Goal: Task Accomplishment & Management: Use online tool/utility

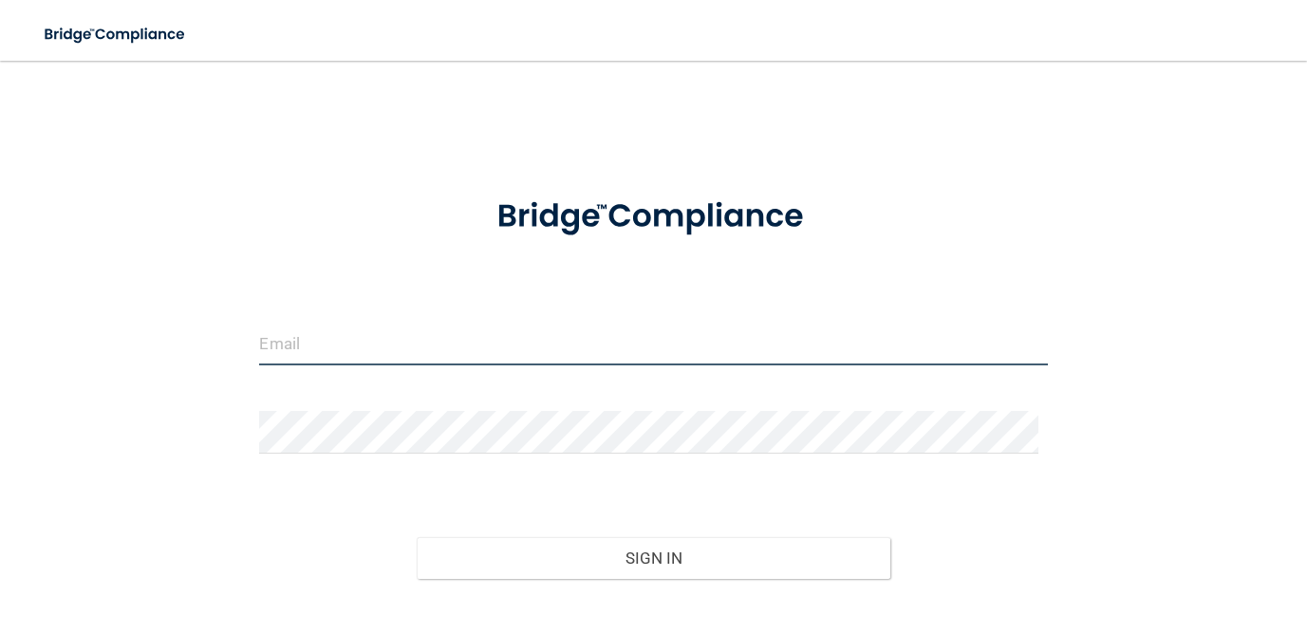
click at [607, 345] on input "email" at bounding box center [653, 344] width 788 height 43
type input "[EMAIL_ADDRESS][DOMAIN_NAME]"
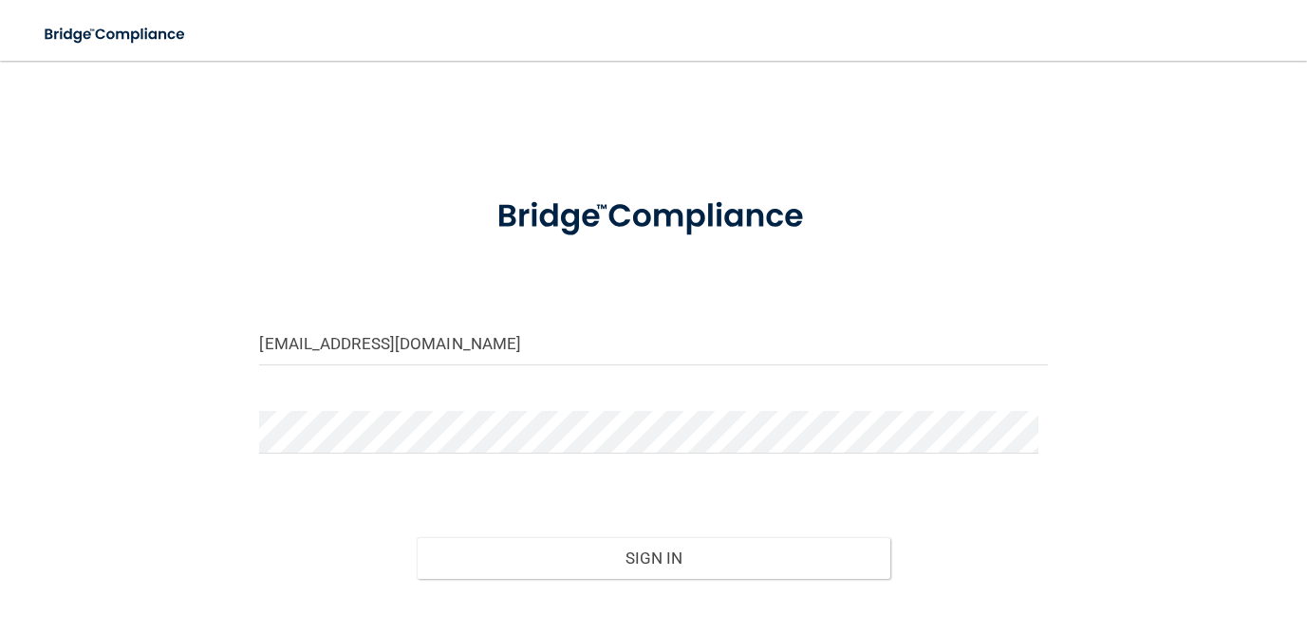
click at [537, 407] on form "[EMAIL_ADDRESS][DOMAIN_NAME] Invalid email/password. You don't have permission …" at bounding box center [653, 424] width 788 height 498
click at [417, 537] on button "Sign In" at bounding box center [653, 558] width 473 height 42
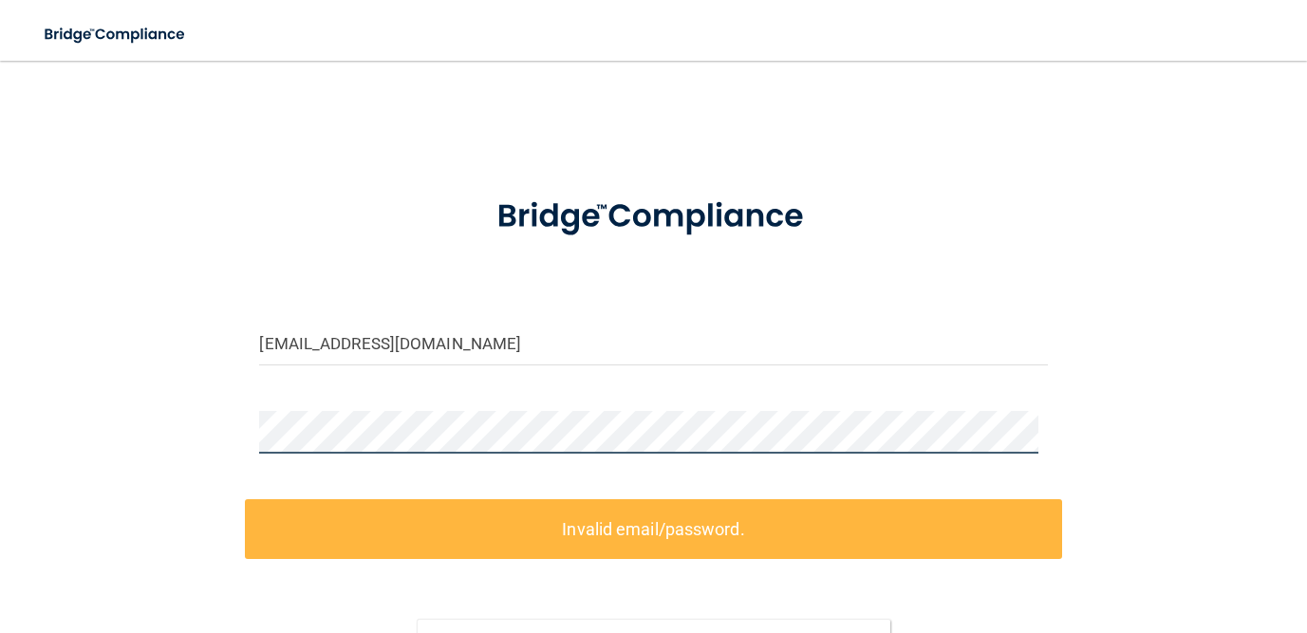
scroll to position [95, 0]
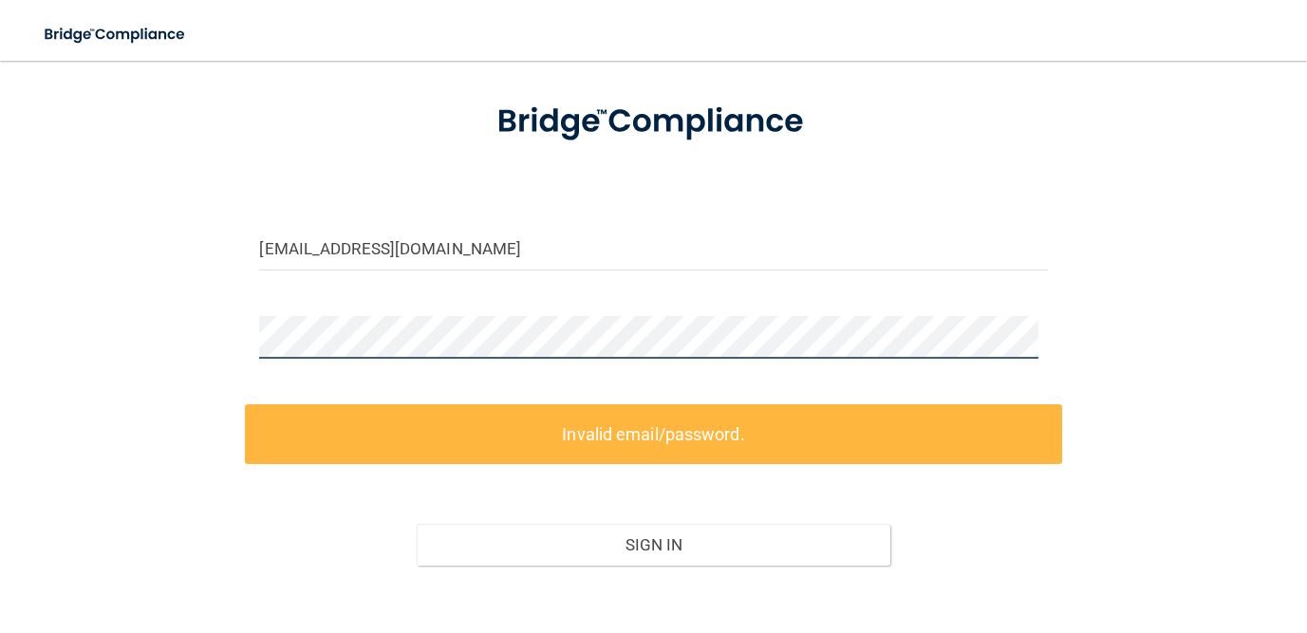
click at [102, 364] on div "[EMAIL_ADDRESS][DOMAIN_NAME] Invalid email/password. You don't have permission …" at bounding box center [653, 323] width 1231 height 676
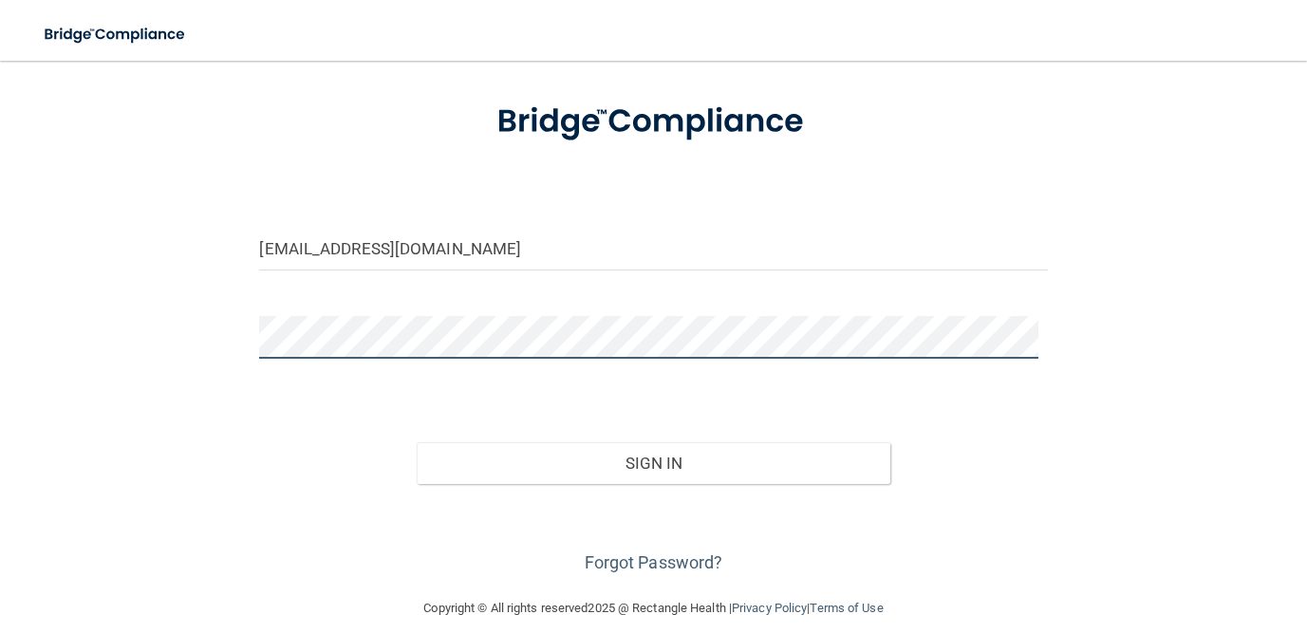
click at [417, 442] on button "Sign In" at bounding box center [653, 463] width 473 height 42
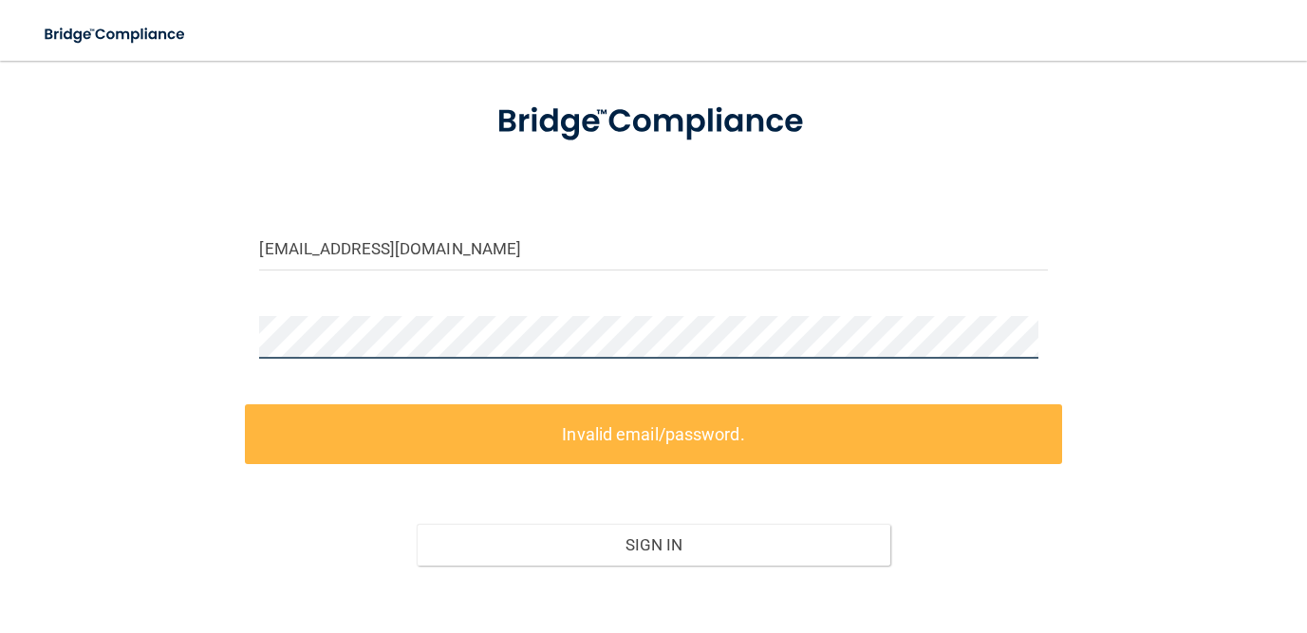
click at [183, 405] on div "[EMAIL_ADDRESS][DOMAIN_NAME] Invalid email/password. You don't have permission …" at bounding box center [653, 323] width 1231 height 676
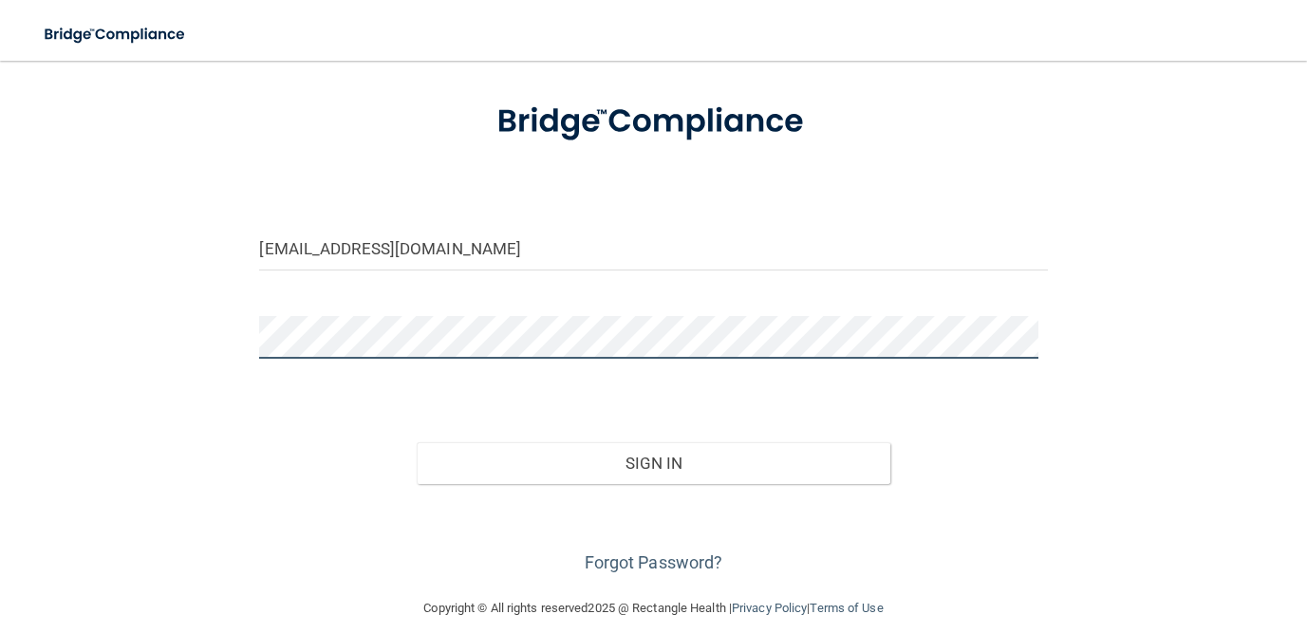
click at [417, 442] on button "Sign In" at bounding box center [653, 463] width 473 height 42
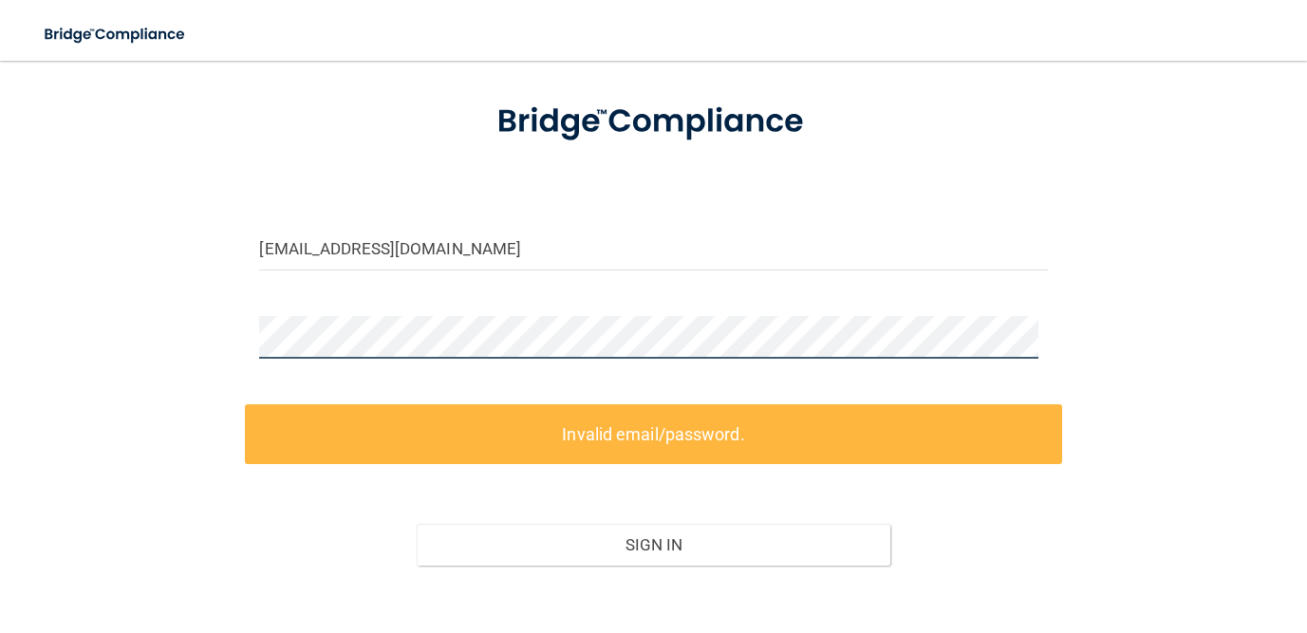
click at [121, 377] on div "[EMAIL_ADDRESS][DOMAIN_NAME] Invalid email/password. You don't have permission …" at bounding box center [653, 323] width 1231 height 676
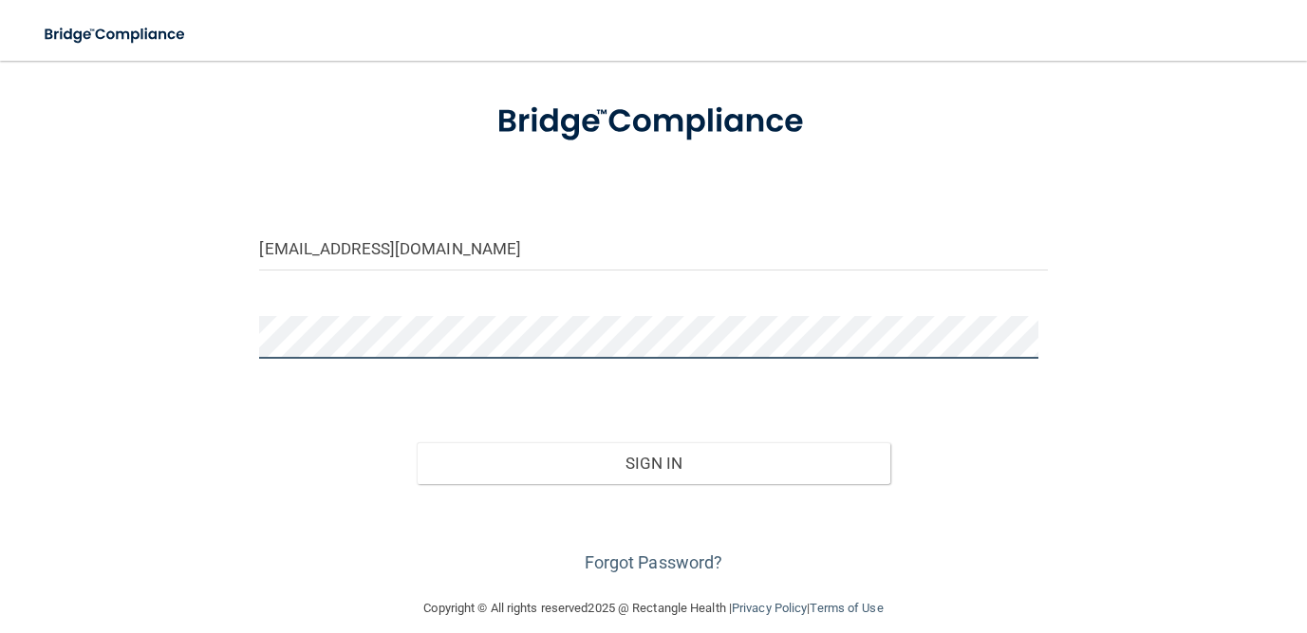
click at [417, 442] on button "Sign In" at bounding box center [653, 463] width 473 height 42
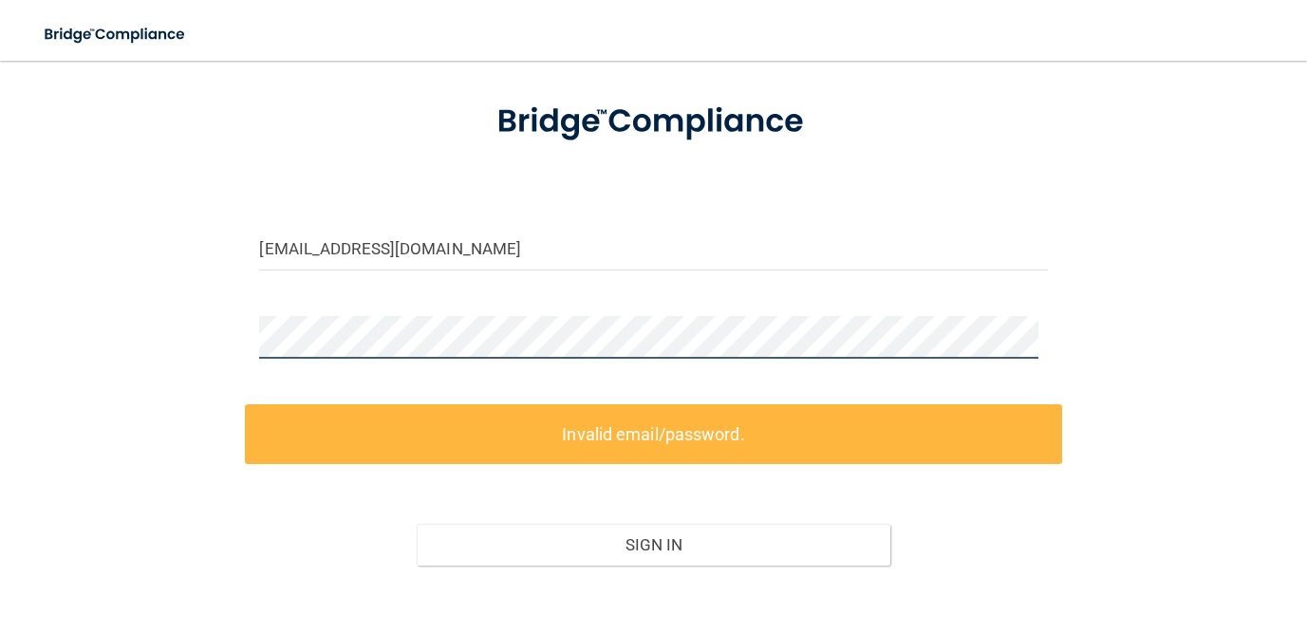
click at [163, 360] on div "[EMAIL_ADDRESS][DOMAIN_NAME] Invalid email/password. You don't have permission …" at bounding box center [653, 323] width 1231 height 676
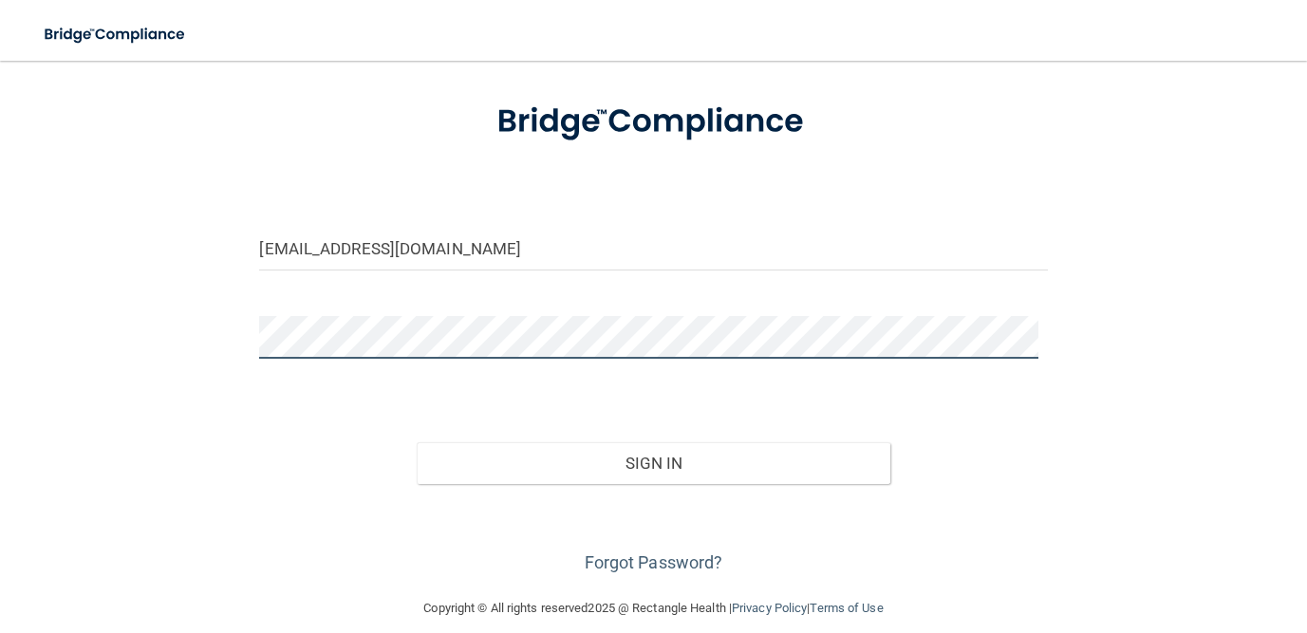
click at [417, 442] on button "Sign In" at bounding box center [653, 463] width 473 height 42
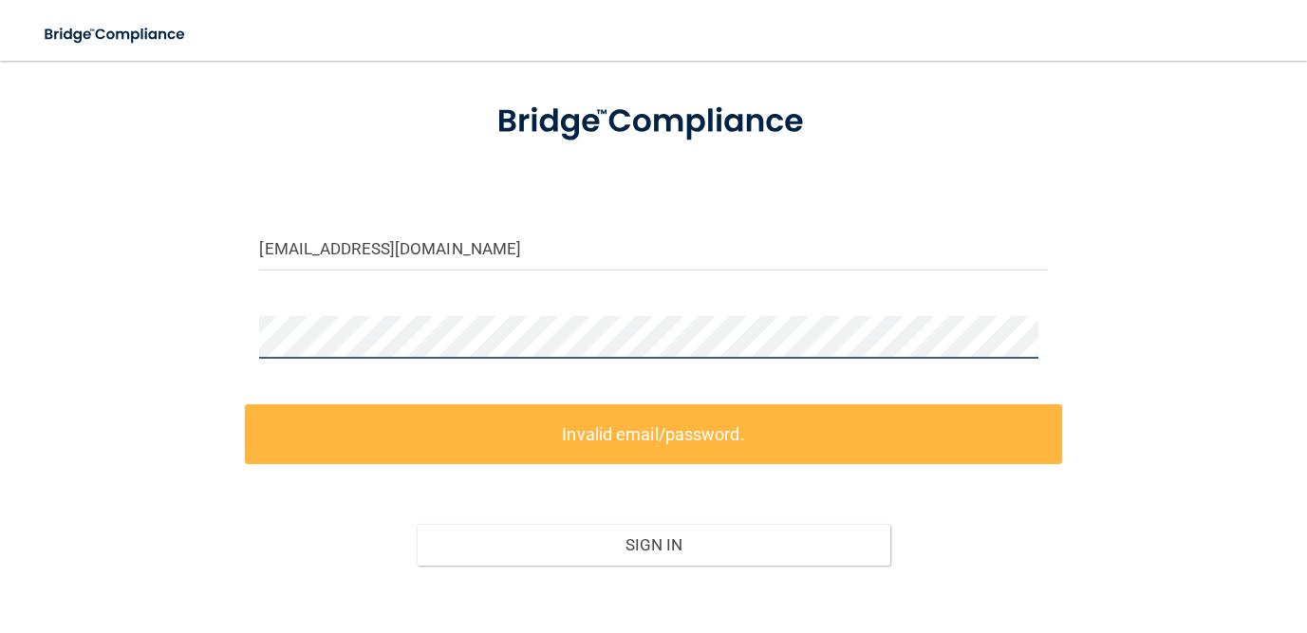
click at [145, 398] on div "[EMAIL_ADDRESS][DOMAIN_NAME] Invalid email/password. You don't have permission …" at bounding box center [653, 323] width 1231 height 676
